Goal: Find specific page/section: Find specific page/section

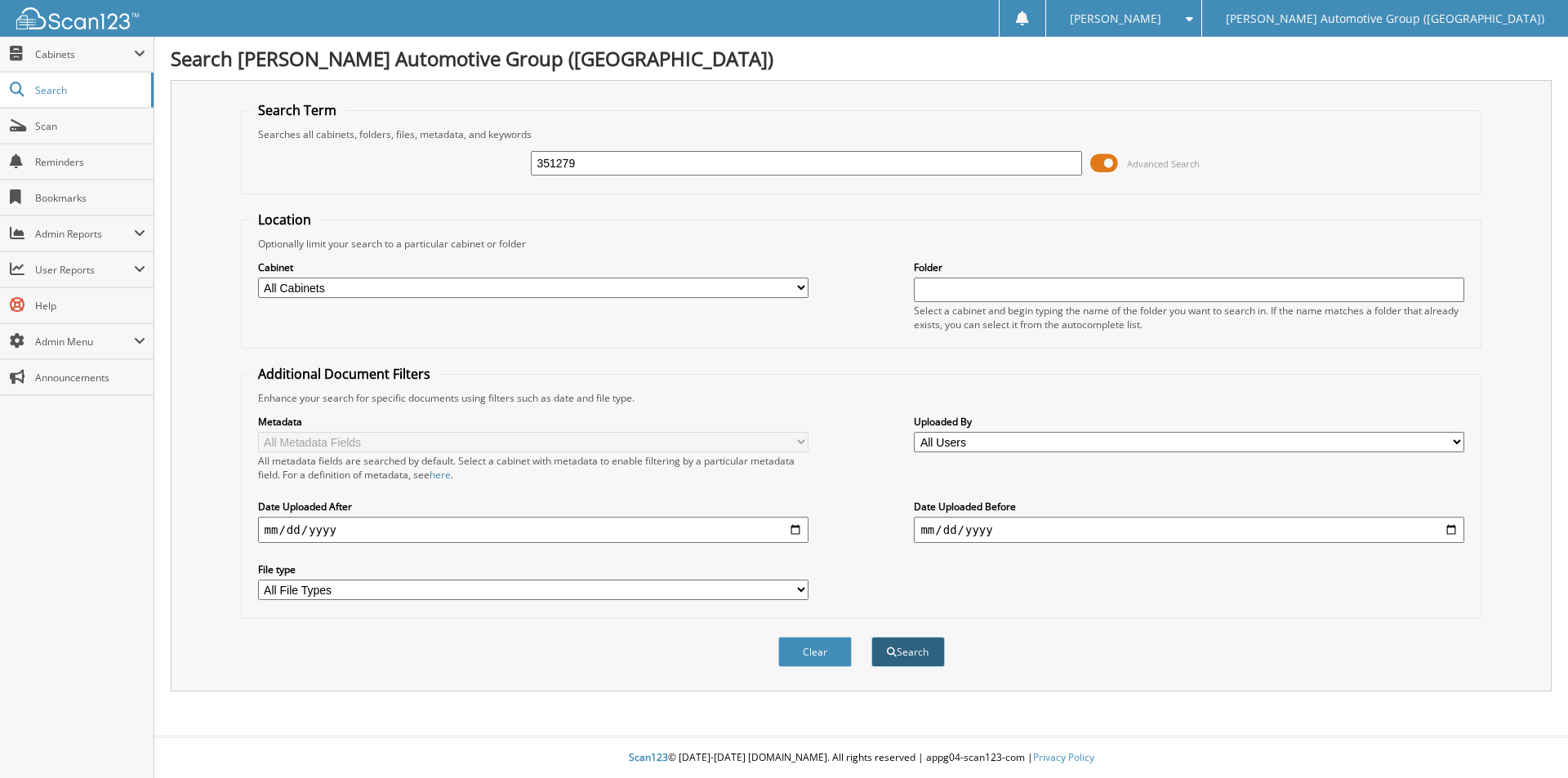
type input "351279"
click at [906, 646] on button "Search" at bounding box center [908, 651] width 73 height 30
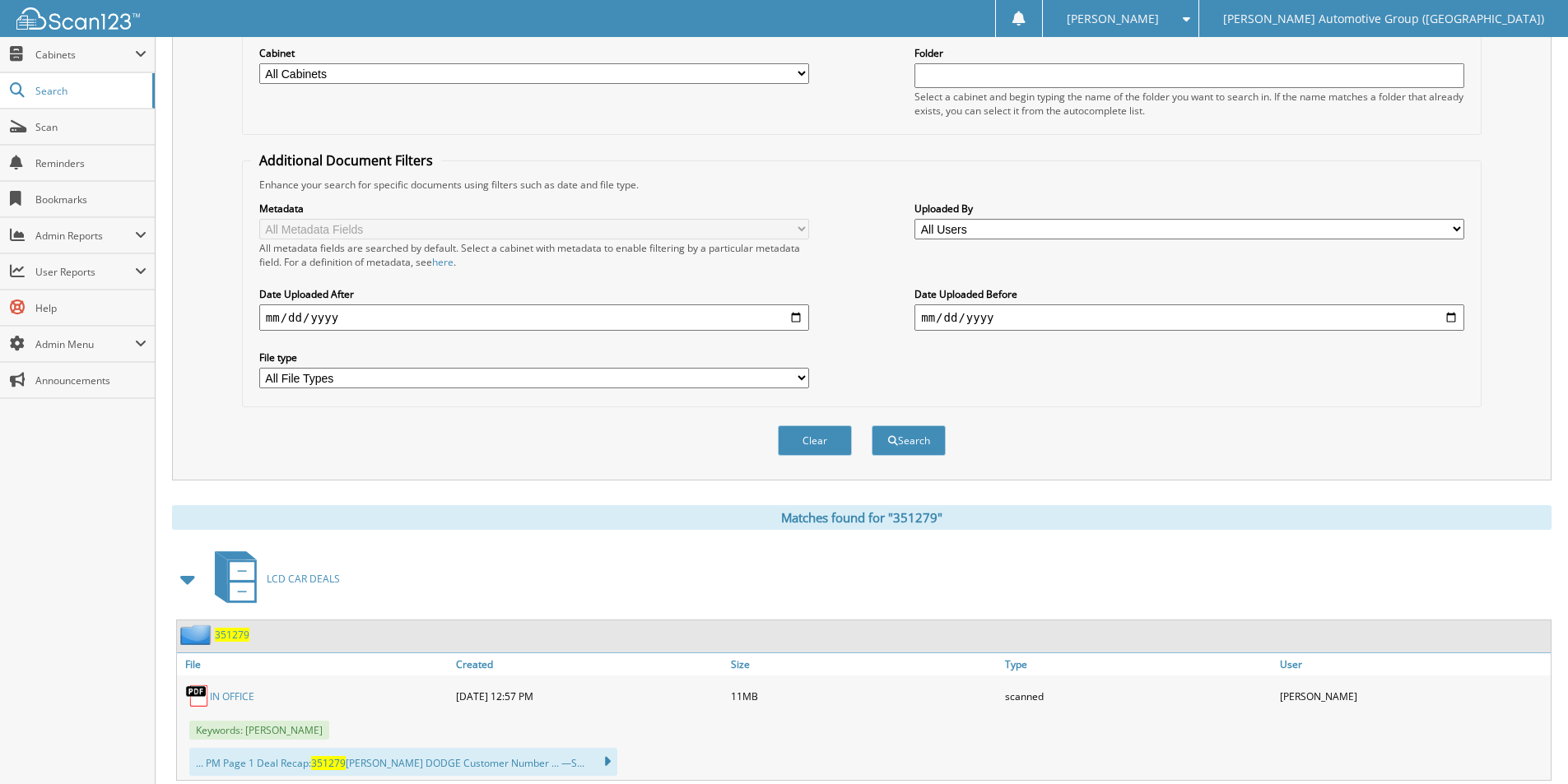
scroll to position [247, 0]
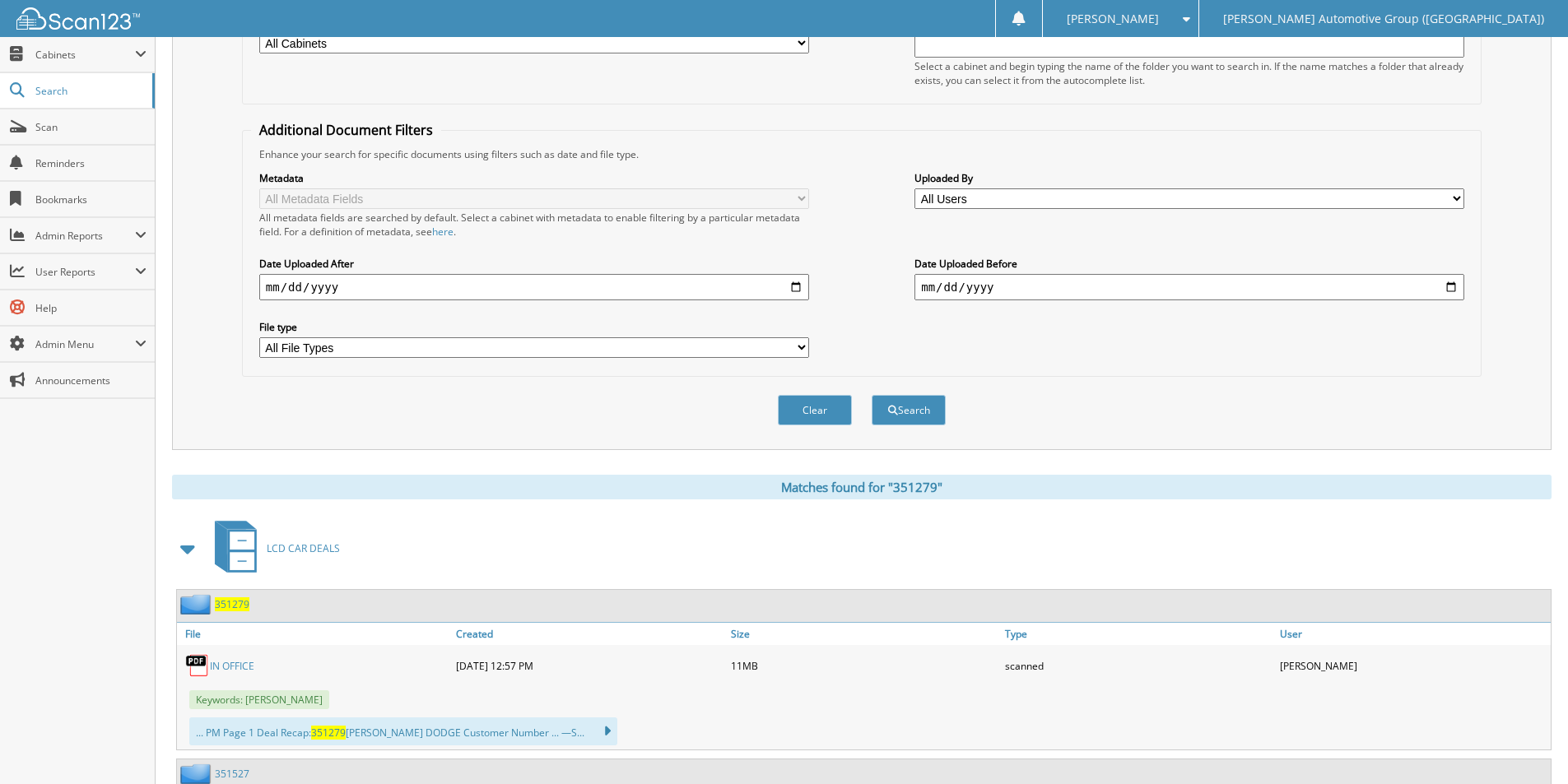
click at [284, 547] on span "LCD CAR DEALS" at bounding box center [303, 548] width 73 height 14
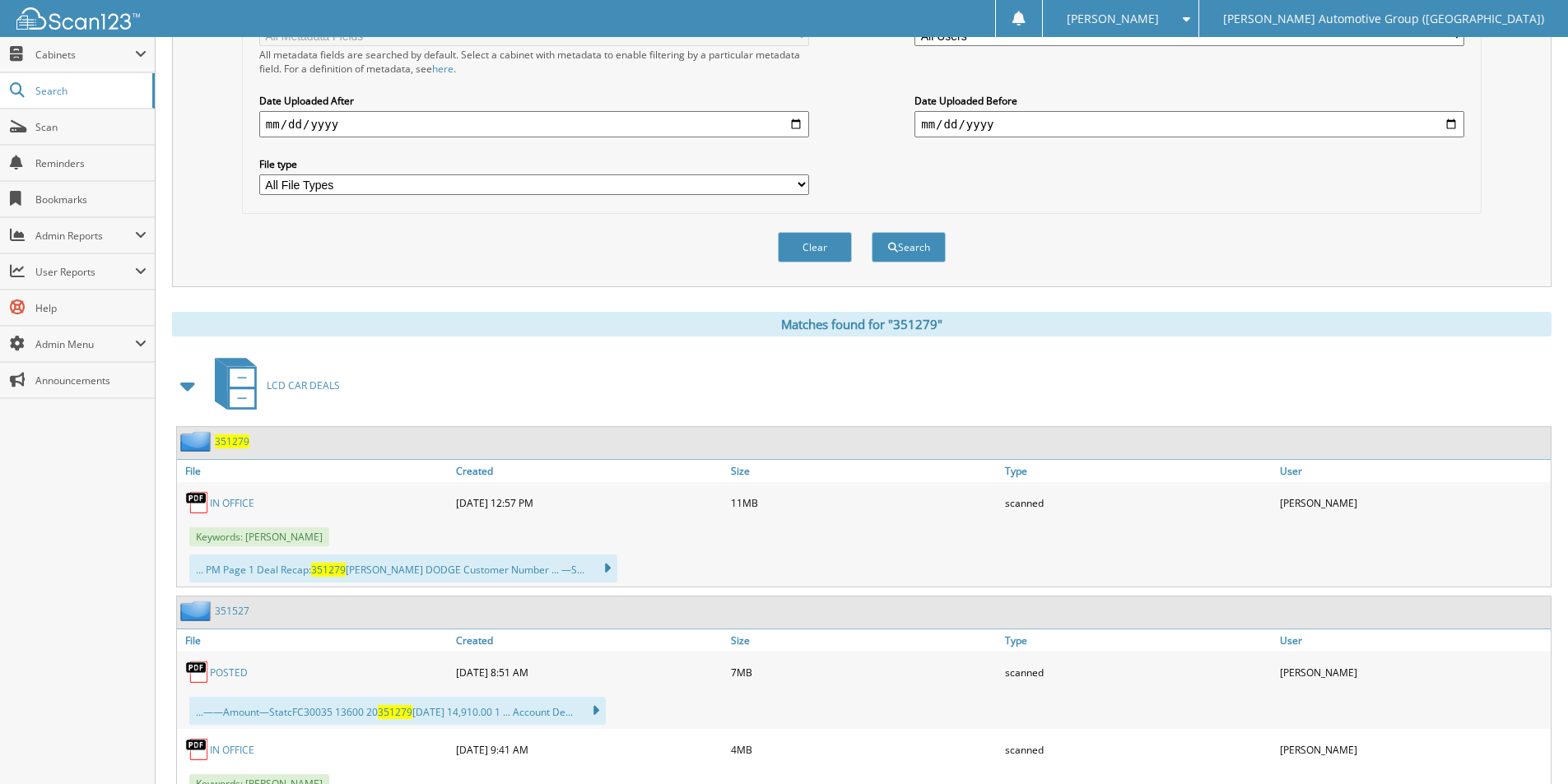
scroll to position [411, 0]
click at [235, 441] on span "351279" at bounding box center [233, 440] width 35 height 14
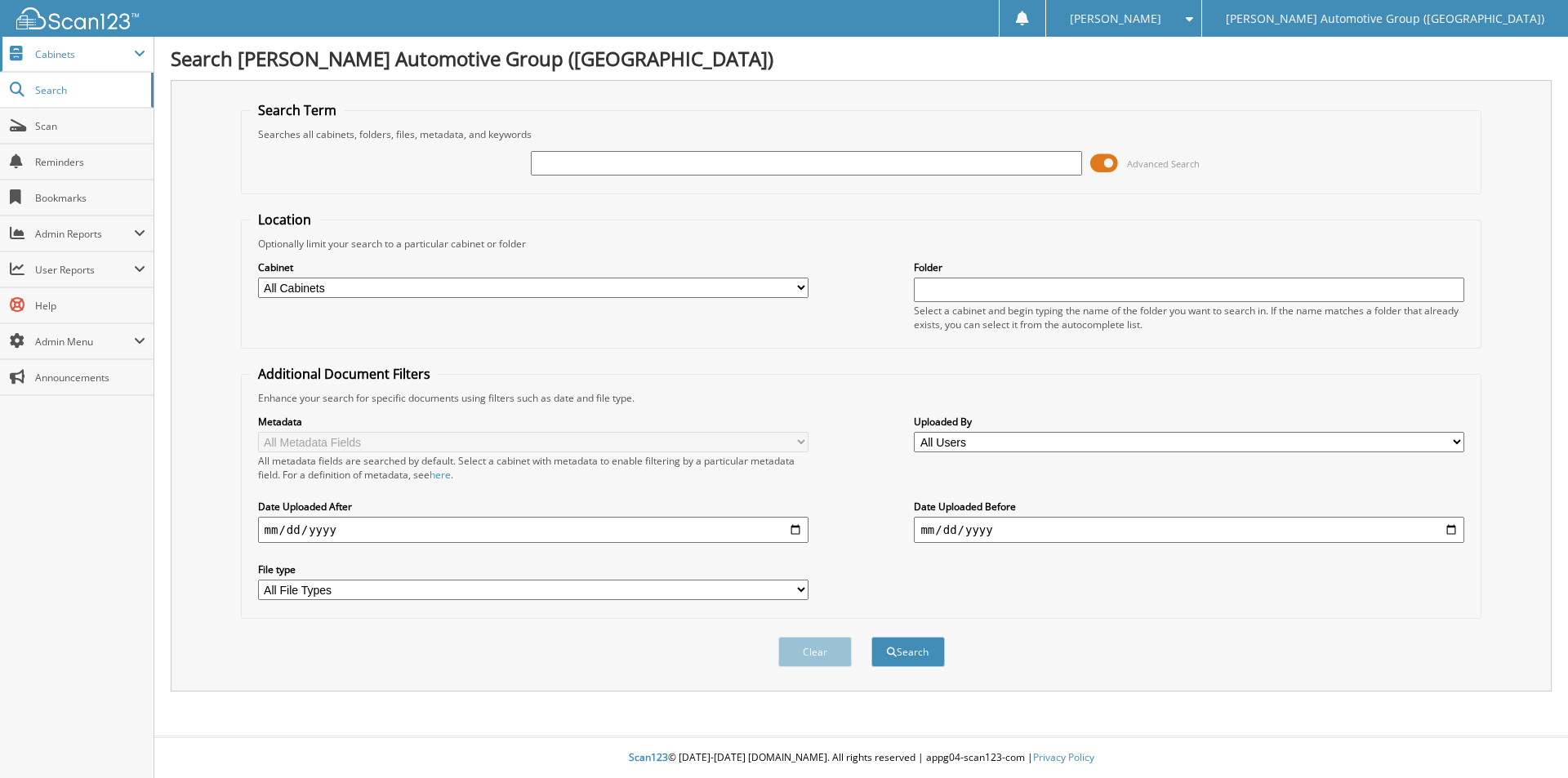
click at [103, 59] on span "Cabinets" at bounding box center [84, 54] width 99 height 14
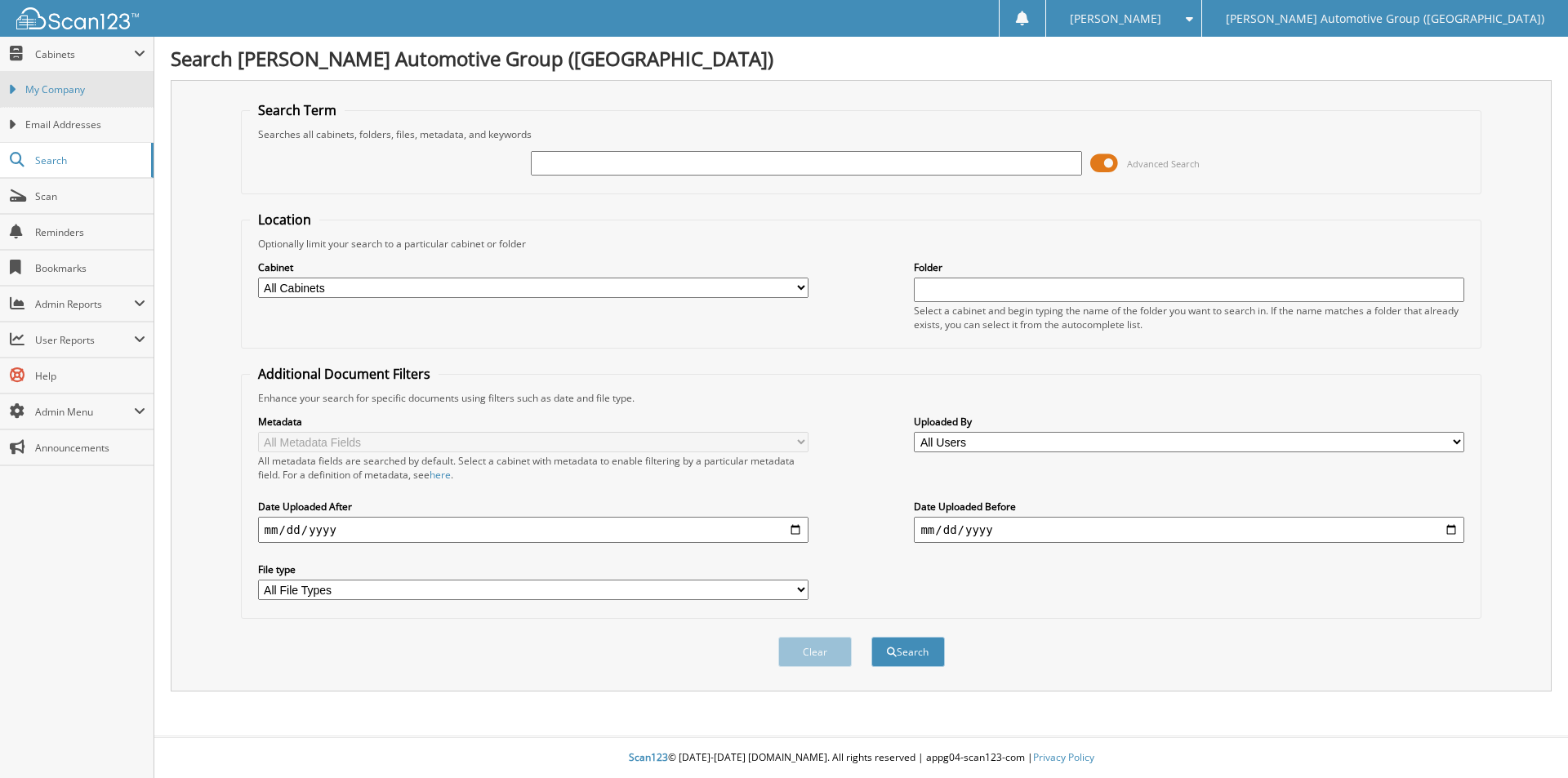
click at [97, 87] on span "My Company" at bounding box center [84, 90] width 120 height 15
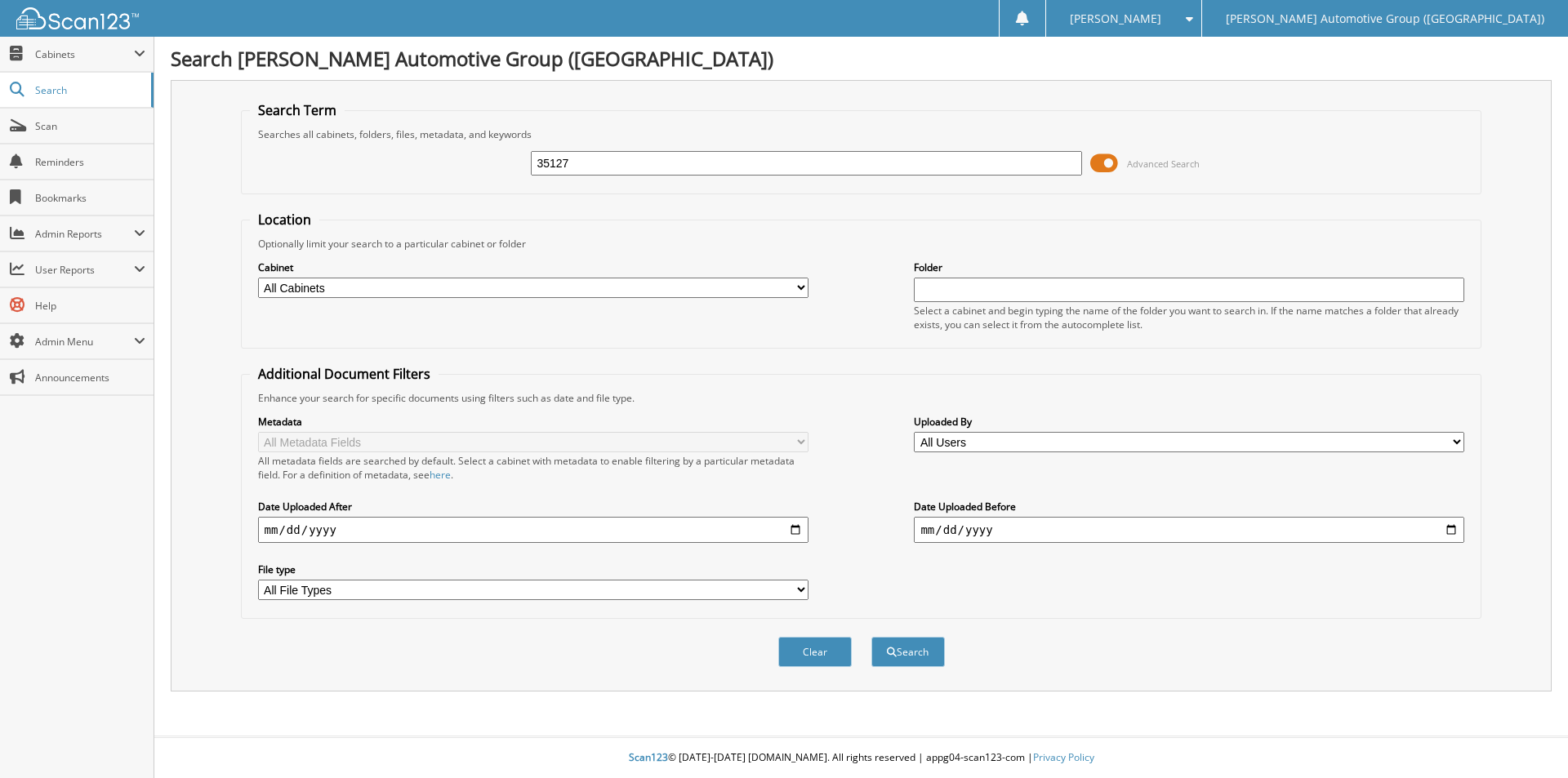
type input "351279"
click at [912, 658] on button "Search" at bounding box center [908, 651] width 73 height 30
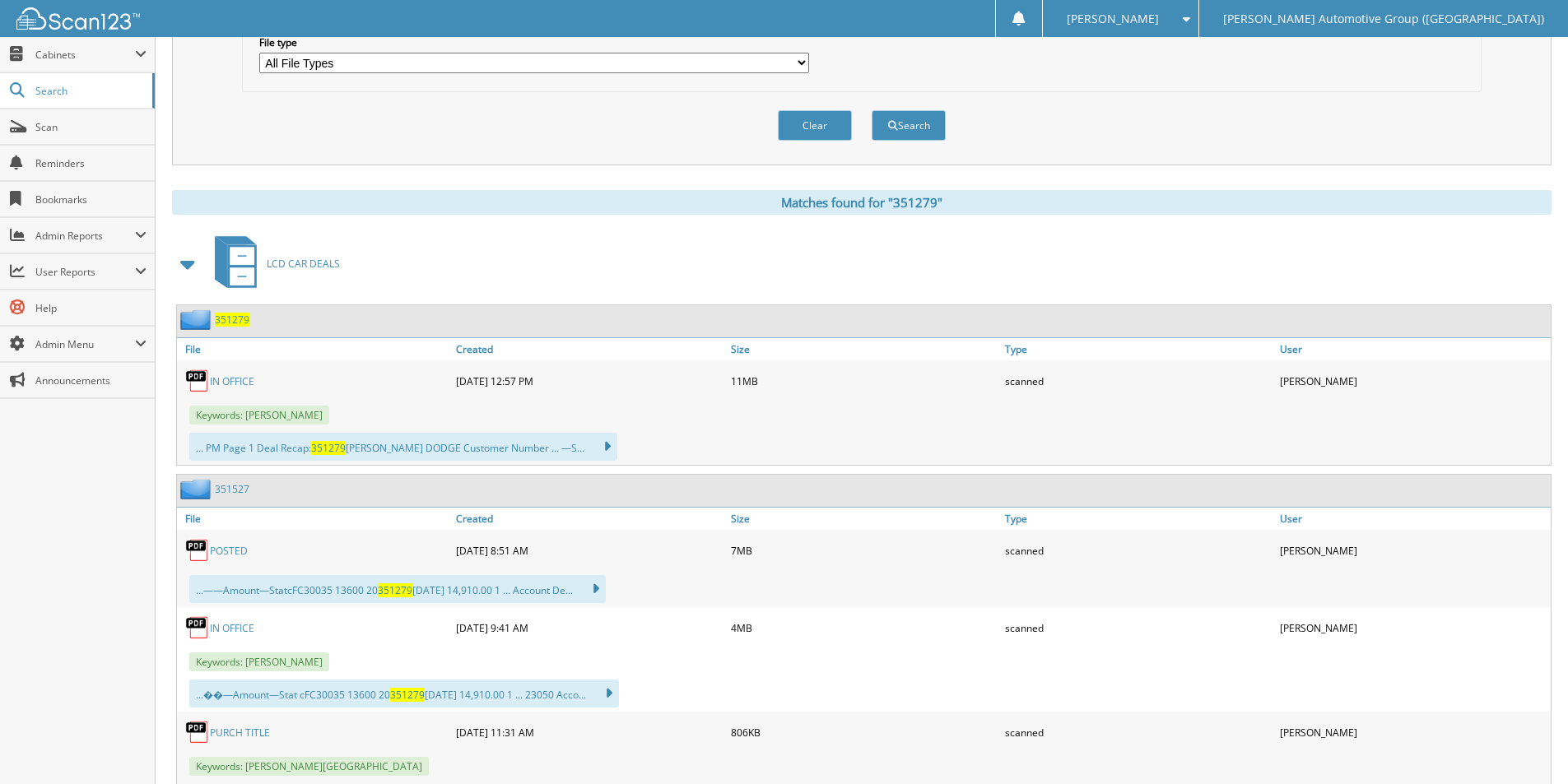
scroll to position [483, 0]
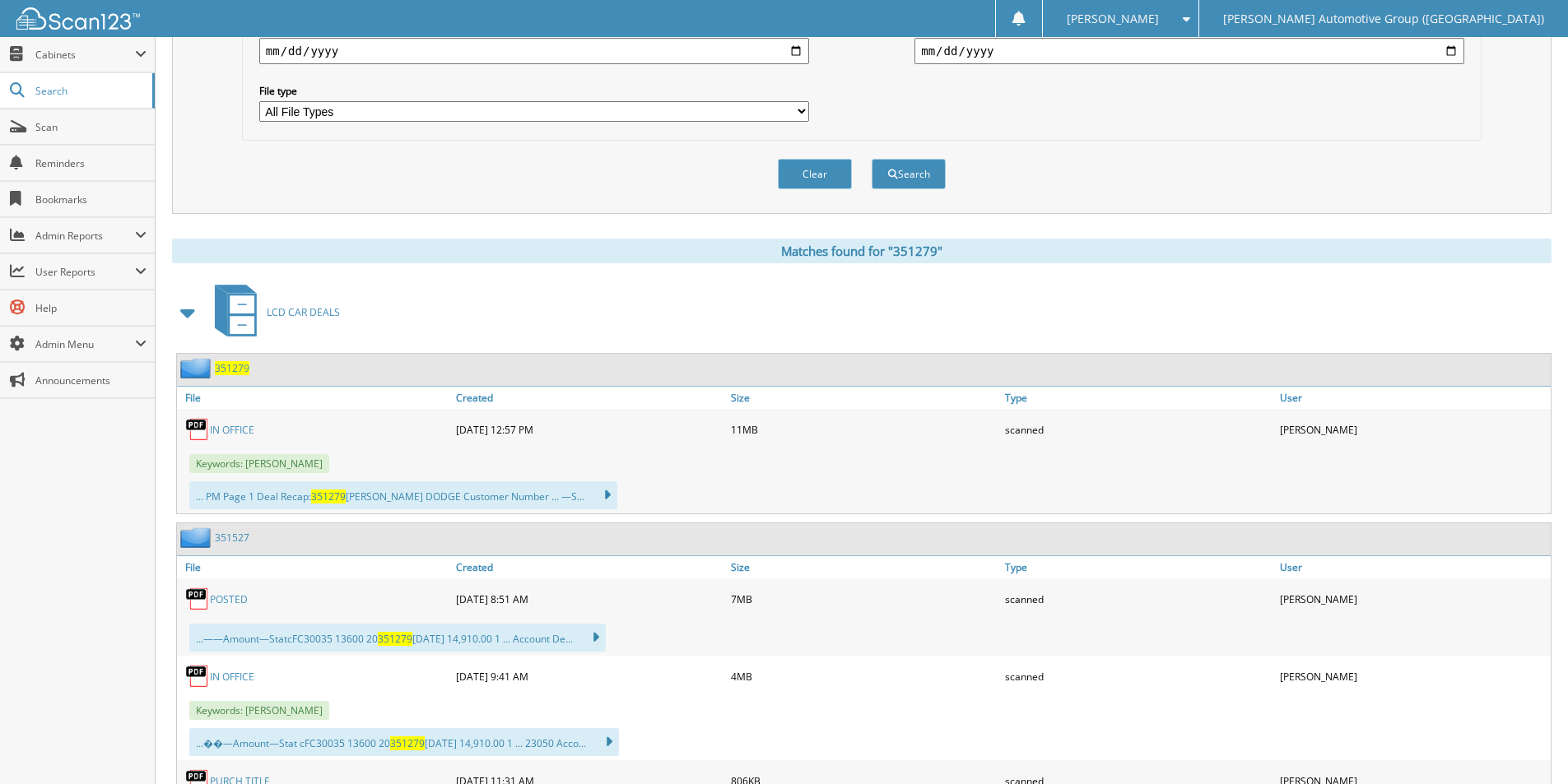
click at [959, 105] on div "Metadata All Metadata Fields All metadata fields are searched by default. Selec…" at bounding box center [862, 29] width 1222 height 206
click at [71, 131] on span "Scan" at bounding box center [91, 127] width 111 height 14
